Goal: Information Seeking & Learning: Learn about a topic

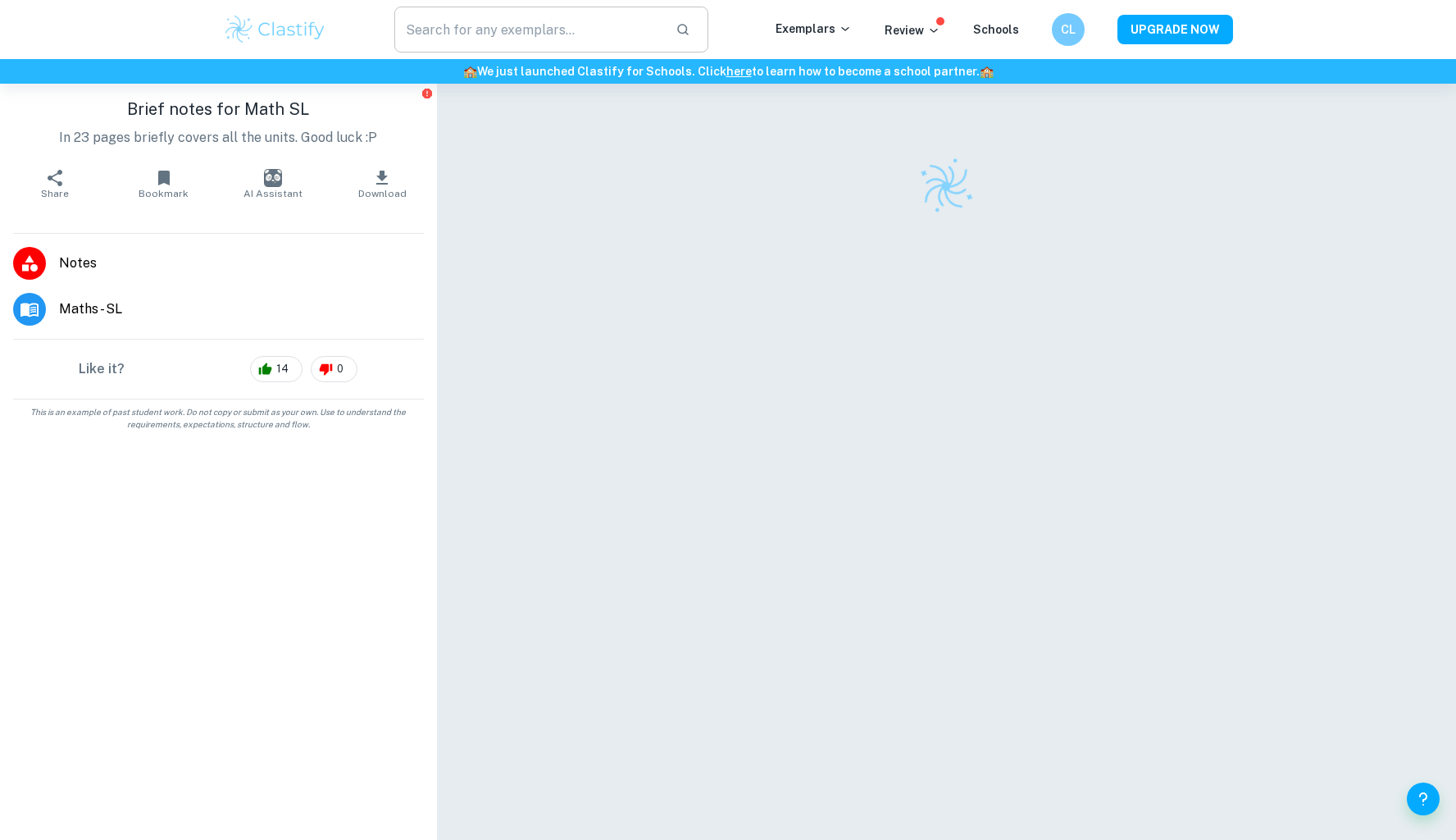
click at [554, 34] on input "text" at bounding box center [528, 29] width 268 height 46
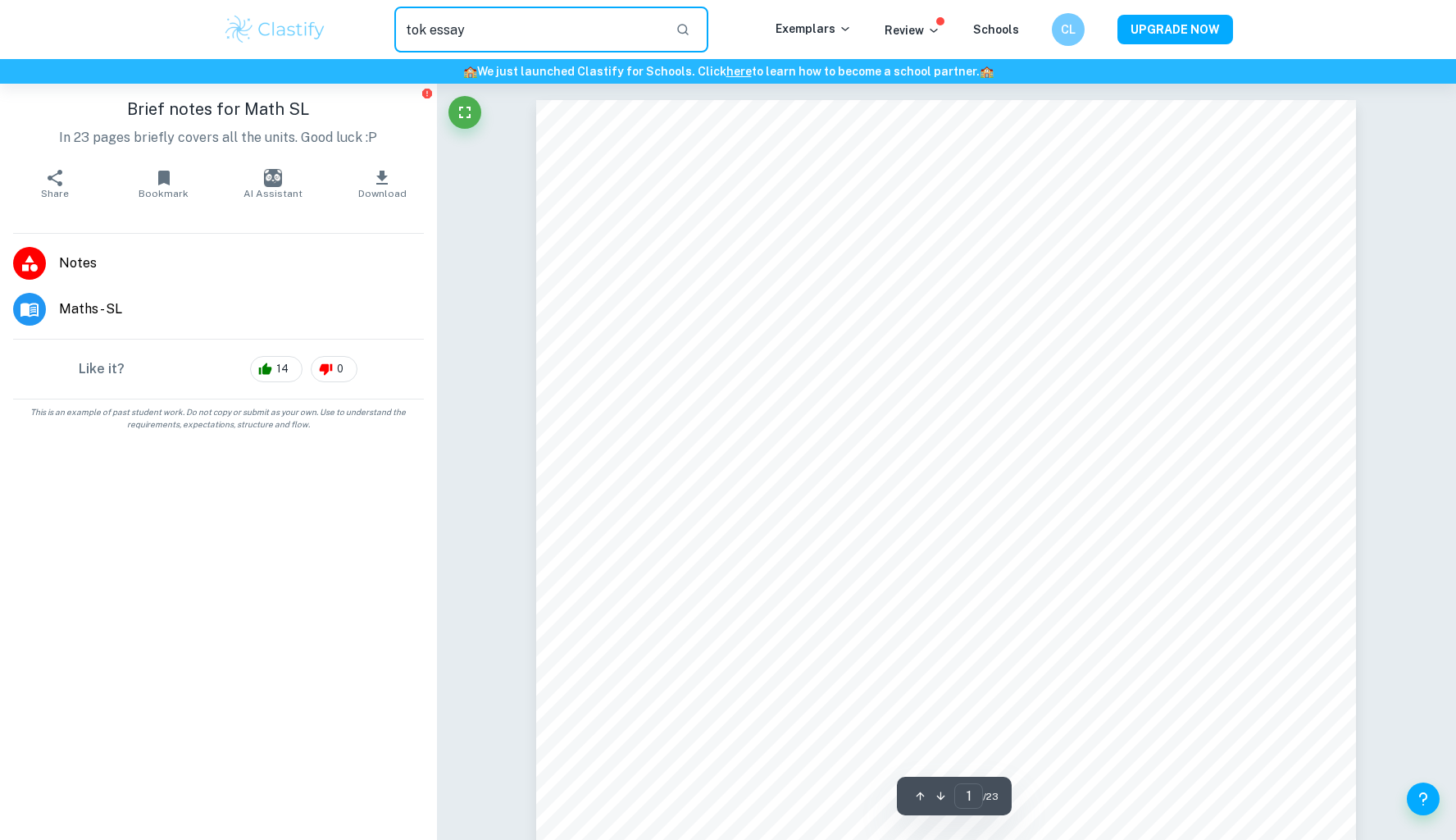
type input "tok essay"
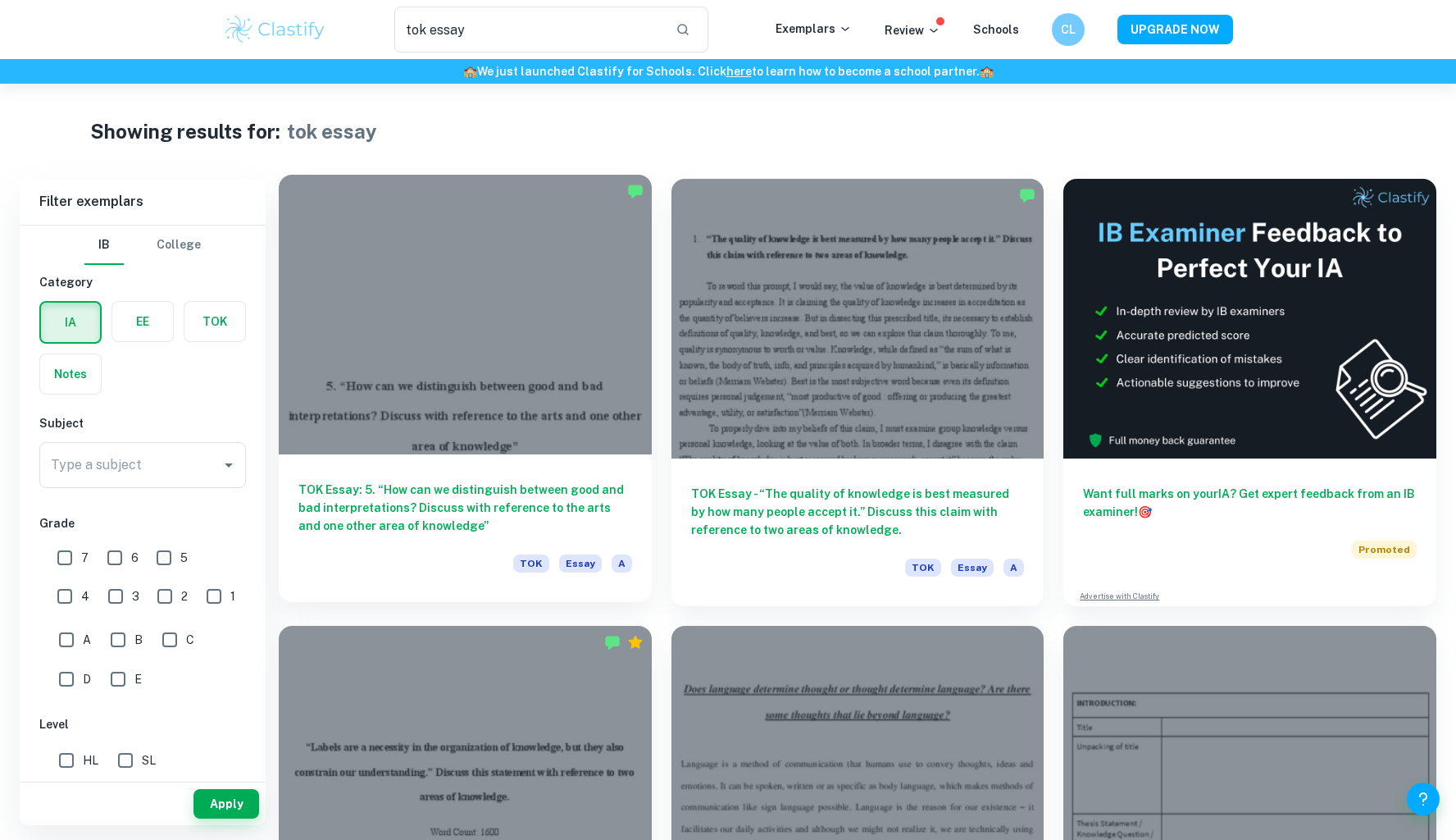
click at [510, 384] on div at bounding box center [465, 314] width 373 height 279
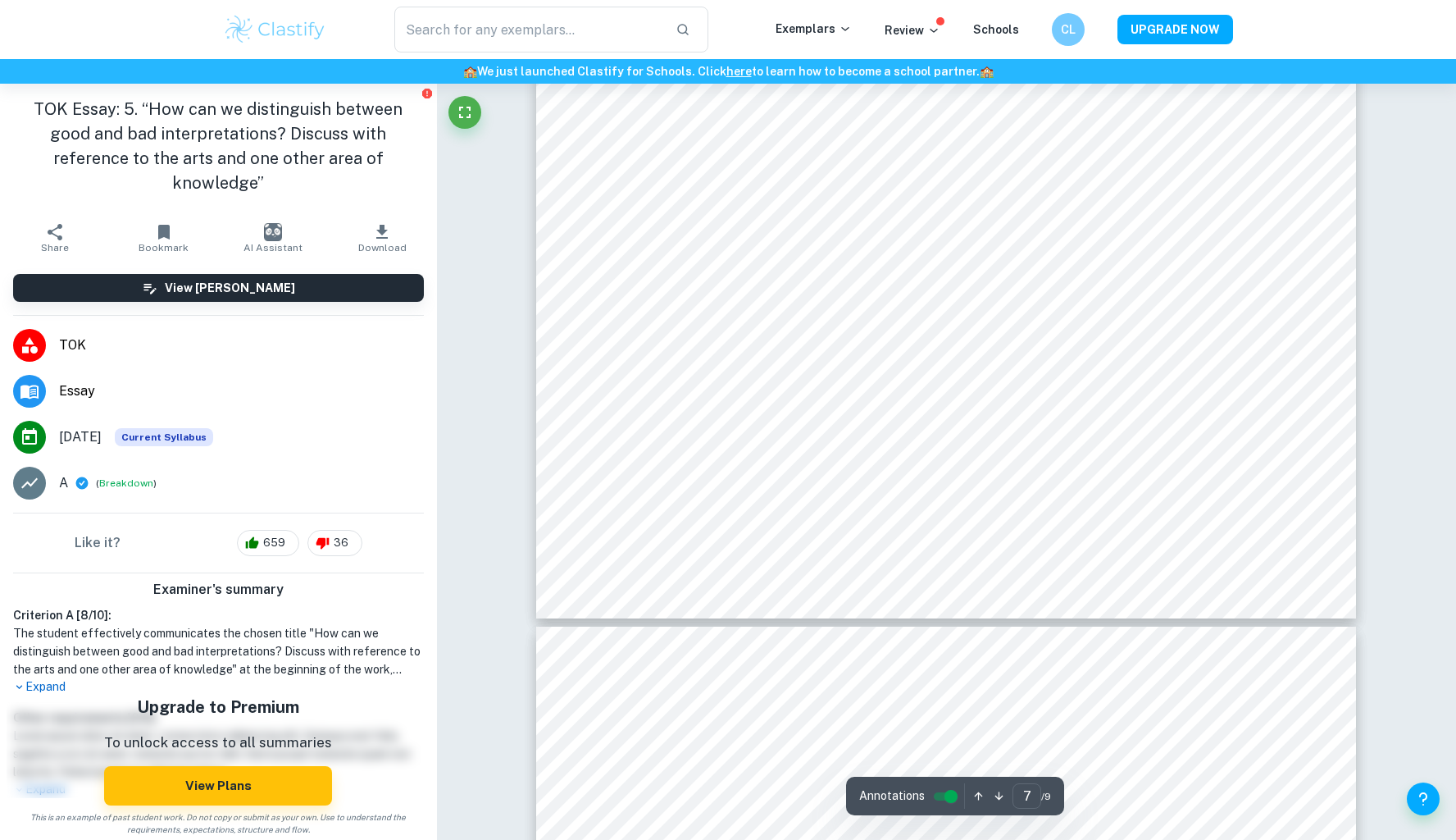
scroll to position [7242, 0]
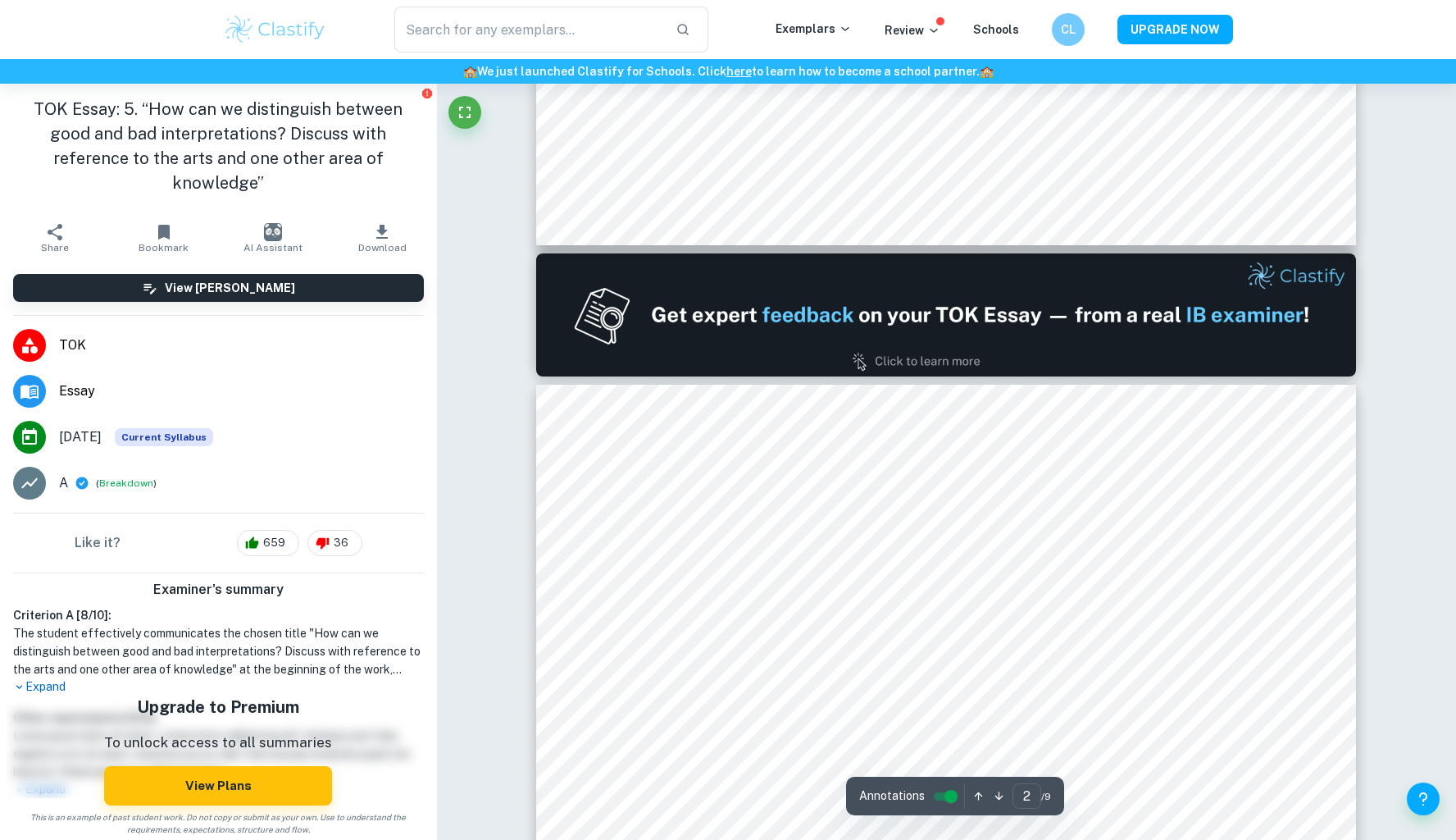
type input "1"
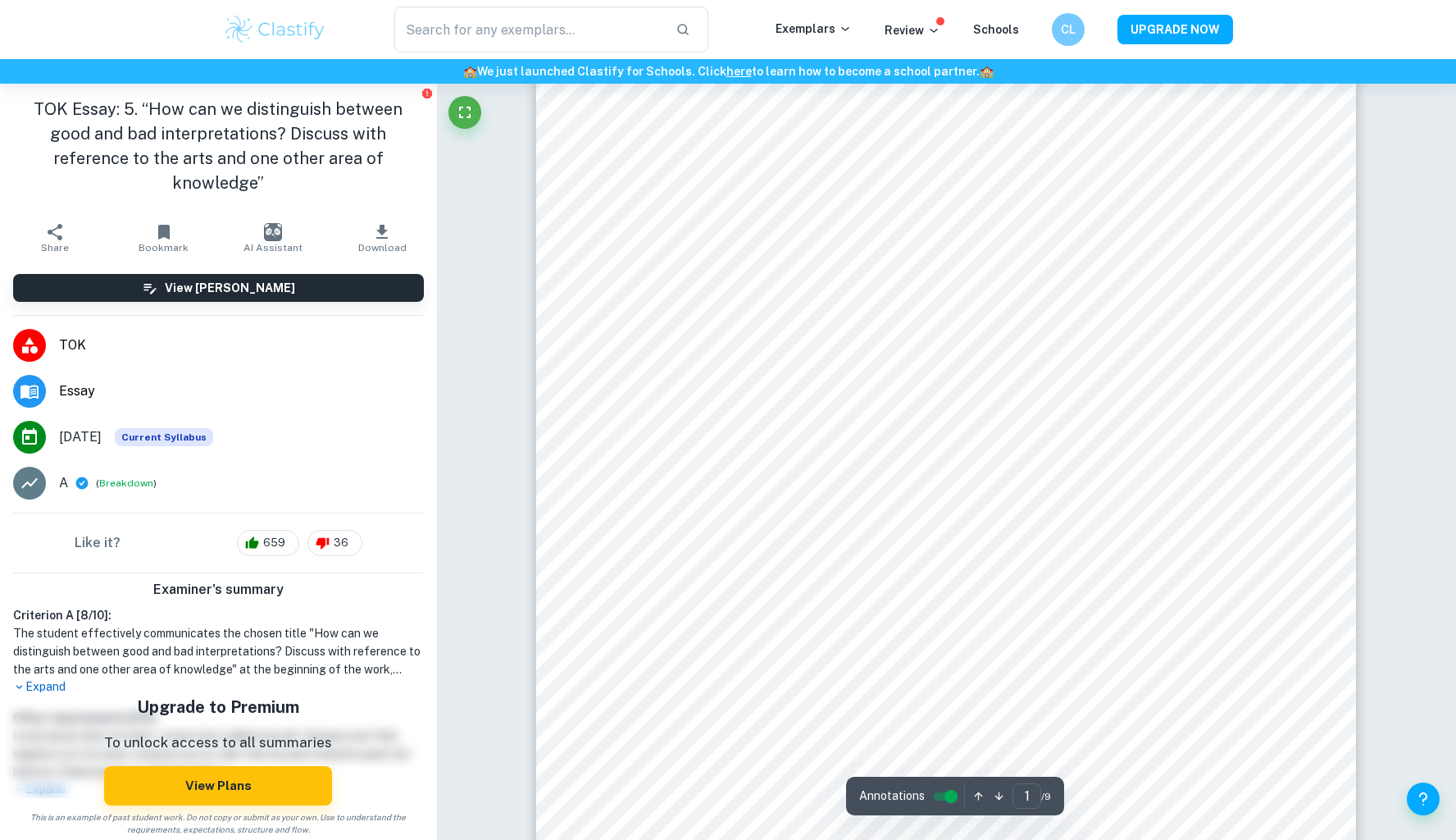
scroll to position [0, 0]
